Goal: Find contact information: Obtain details needed to contact an individual or organization

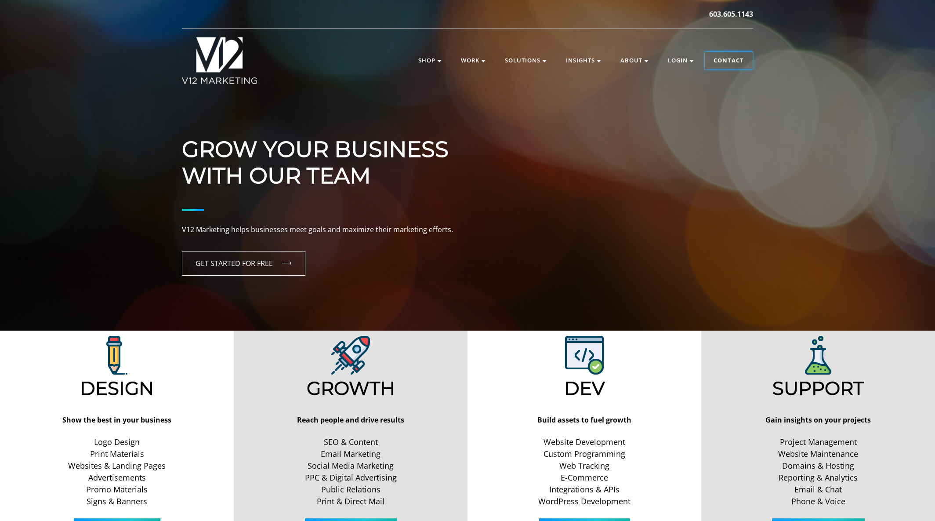
click at [721, 63] on link "Contact" at bounding box center [729, 61] width 48 height 18
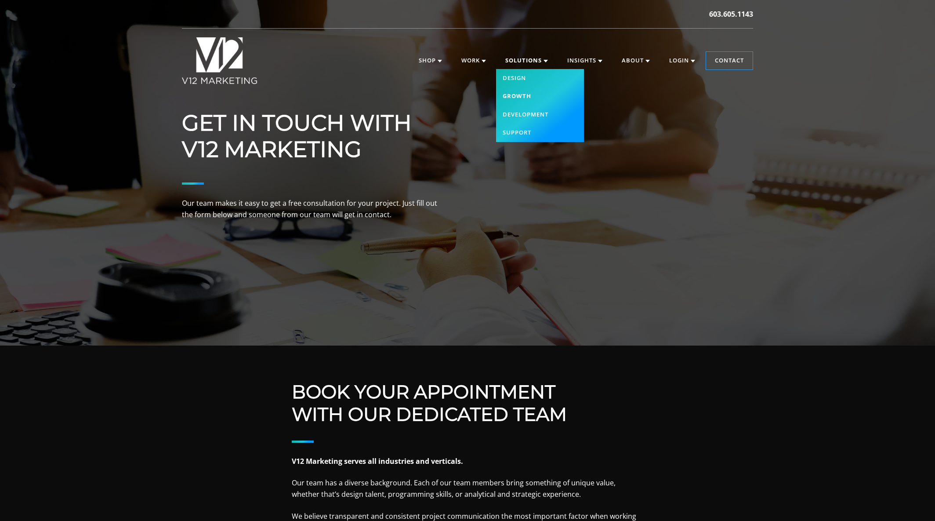
click at [524, 91] on link "Growth" at bounding box center [540, 96] width 88 height 18
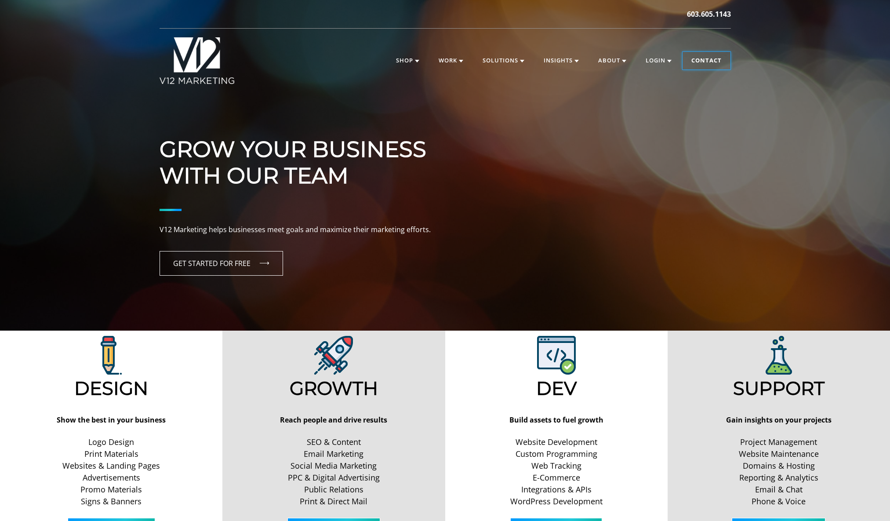
click at [702, 61] on link "Contact" at bounding box center [707, 61] width 48 height 18
